Goal: Transaction & Acquisition: Purchase product/service

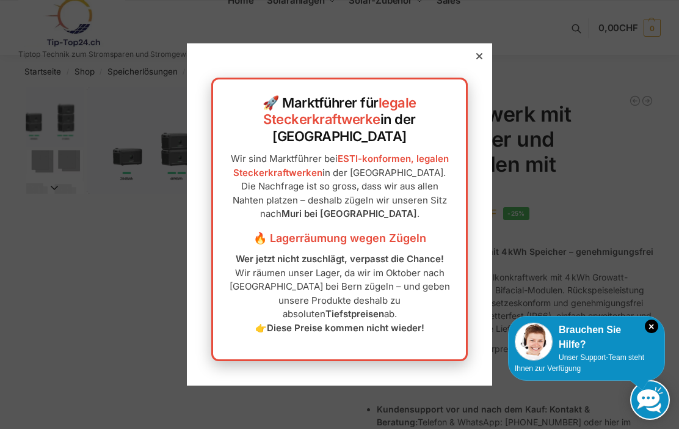
click at [480, 59] on icon at bounding box center [479, 56] width 6 height 6
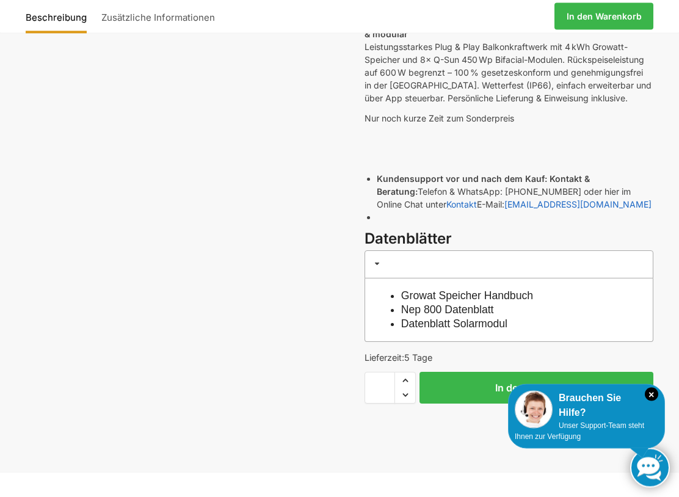
scroll to position [236, 21]
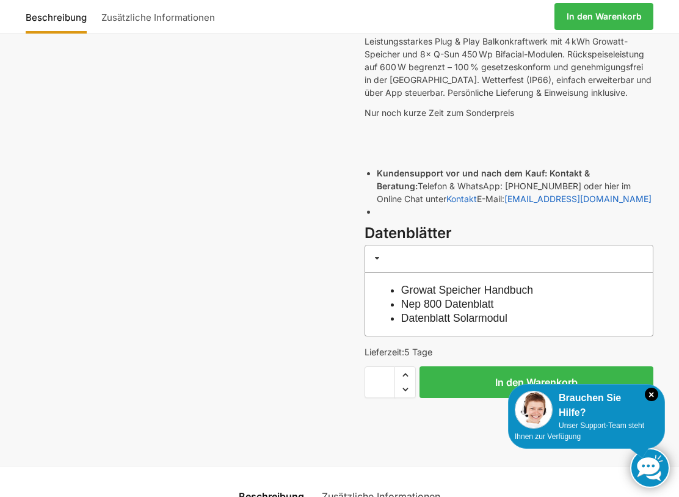
click at [469, 301] on link "Nep 800 Datenblatt" at bounding box center [447, 304] width 93 height 12
click at [505, 317] on link "Datenblatt Solarmodul" at bounding box center [454, 319] width 106 height 12
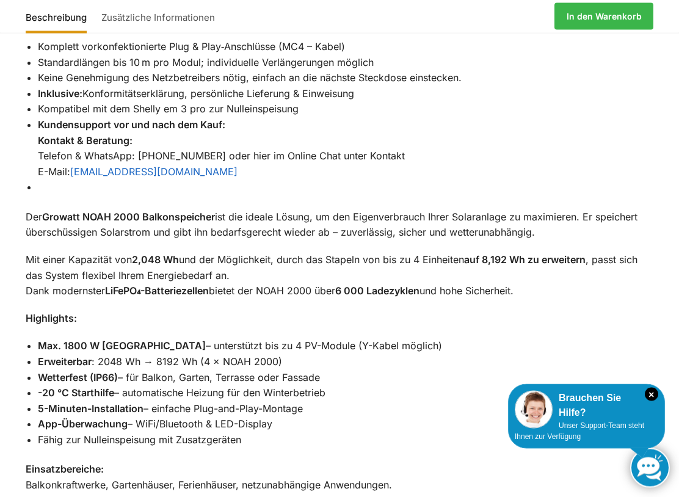
scroll to position [1460, 0]
click at [577, 310] on p "Highlights:" at bounding box center [340, 318] width 628 height 16
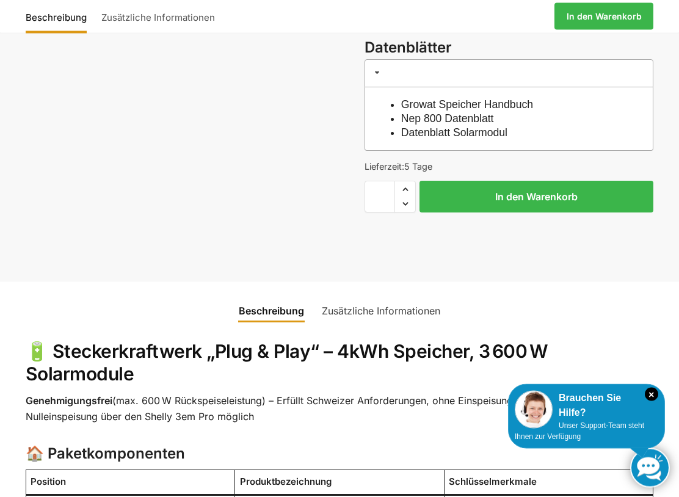
scroll to position [423, 0]
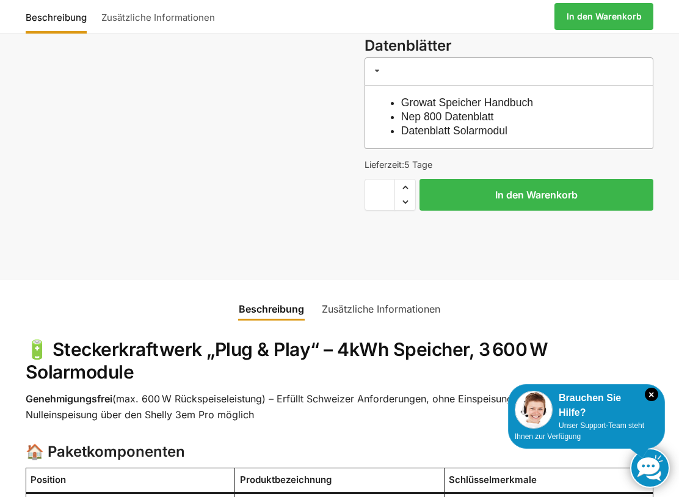
click at [624, 292] on ul "Beschreibung Zusätzliche Informationen" at bounding box center [340, 302] width 628 height 44
click at [617, 185] on button "In den Warenkorb" at bounding box center [536, 195] width 234 height 32
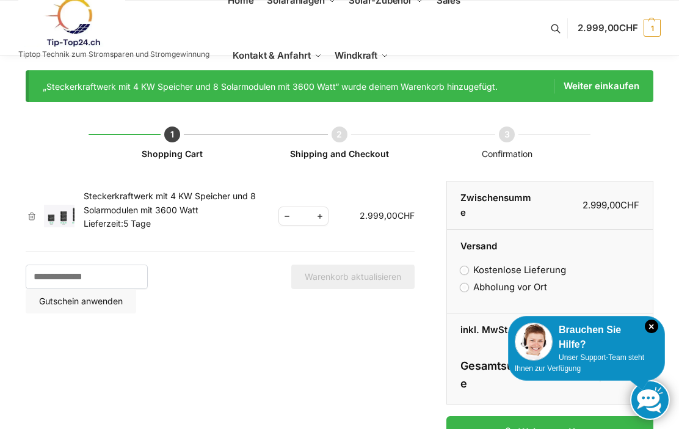
click at [267, 49] on span "Kontakt & Anfahrt" at bounding box center [272, 55] width 78 height 12
click at [279, 47] on link "Kontakt & Anfahrt" at bounding box center [277, 55] width 99 height 55
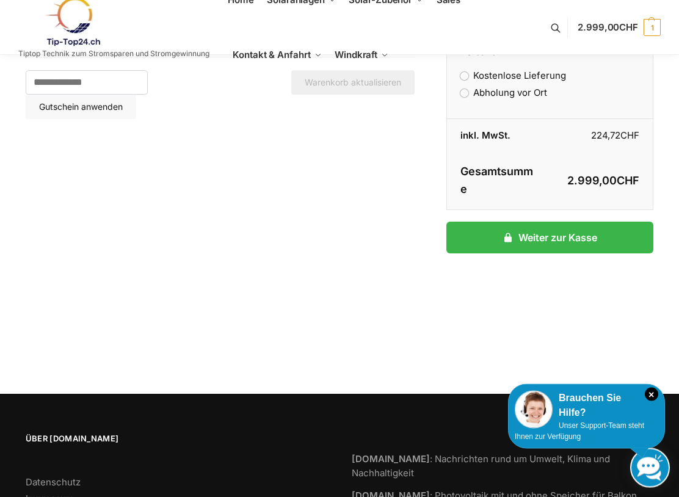
scroll to position [194, 0]
click at [621, 222] on link "Weiter zur Kasse" at bounding box center [549, 238] width 207 height 32
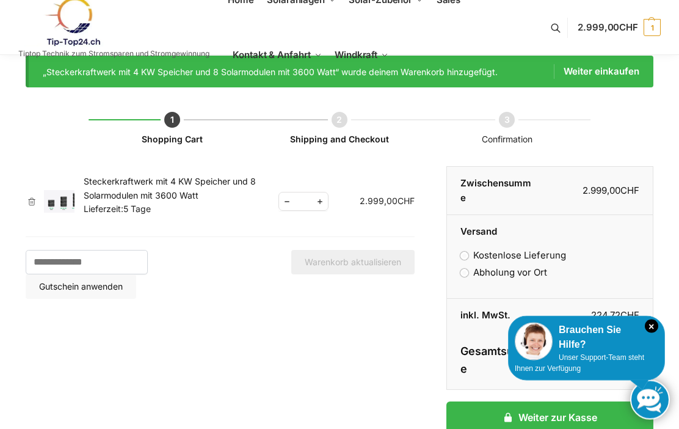
scroll to position [0, 0]
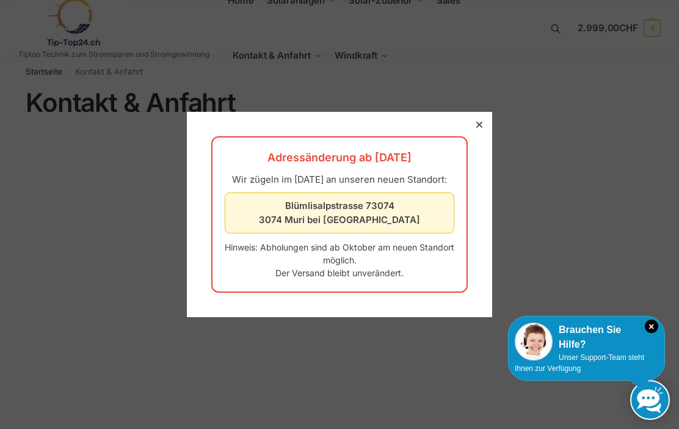
click at [471, 104] on div at bounding box center [339, 214] width 679 height 429
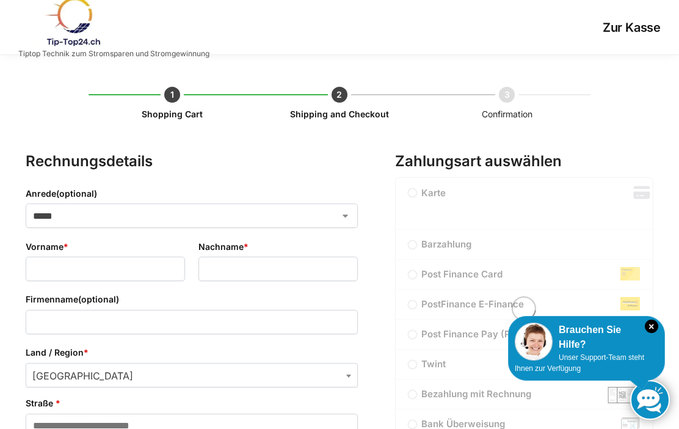
select select "**"
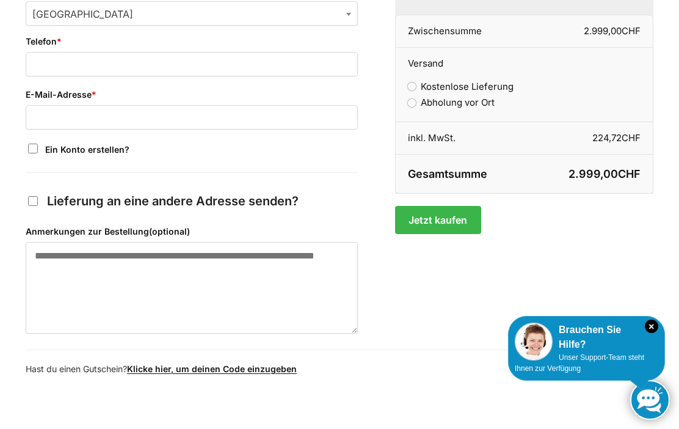
scroll to position [682, 0]
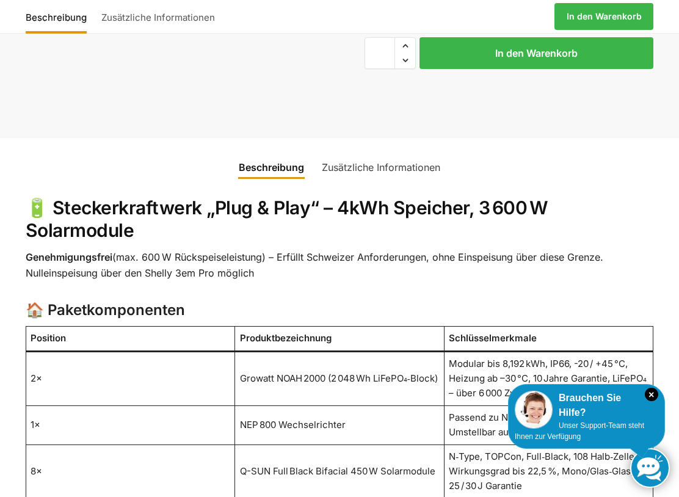
scroll to position [578, 0]
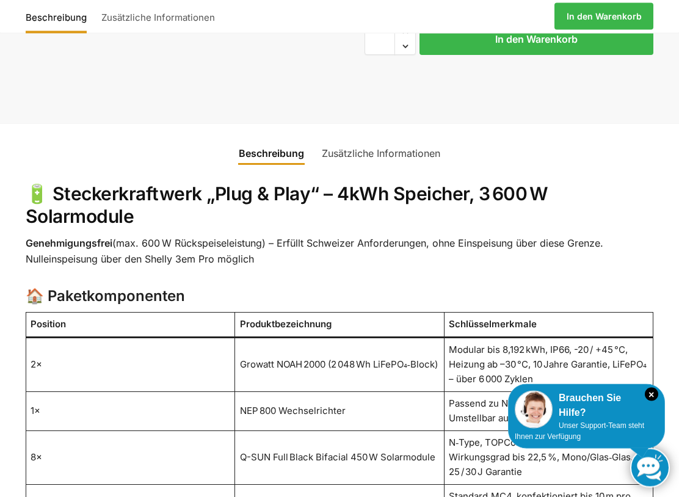
click at [403, 151] on link "Zusätzliche Informationen" at bounding box center [380, 153] width 133 height 29
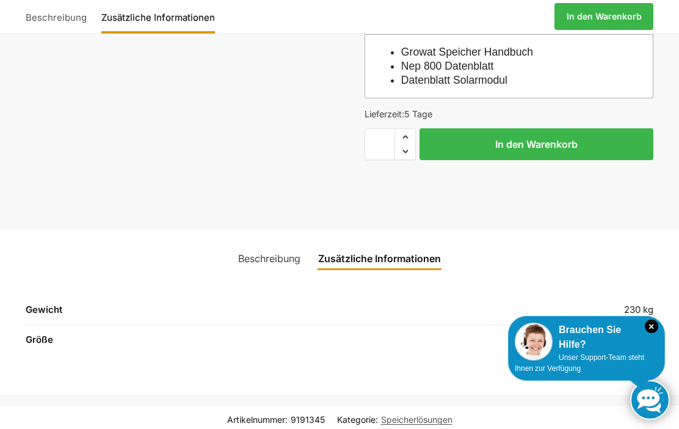
scroll to position [473, 0]
